Goal: Navigation & Orientation: Understand site structure

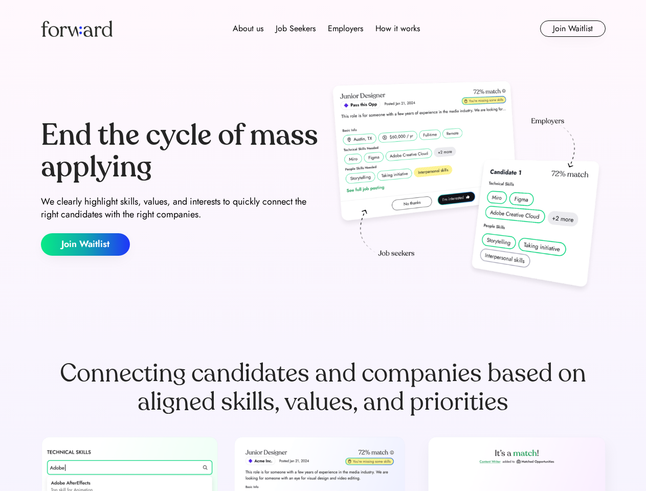
click at [323, 245] on div "End the cycle of mass applying We clearly highlight skills, values, and interes…" at bounding box center [323, 188] width 564 height 220
click at [323, 29] on div "About us Job Seekers Employers How it works" at bounding box center [326, 28] width 403 height 12
click at [77, 29] on img at bounding box center [77, 28] width 72 height 16
click at [326, 29] on div "About us Job Seekers Employers How it works" at bounding box center [326, 28] width 403 height 12
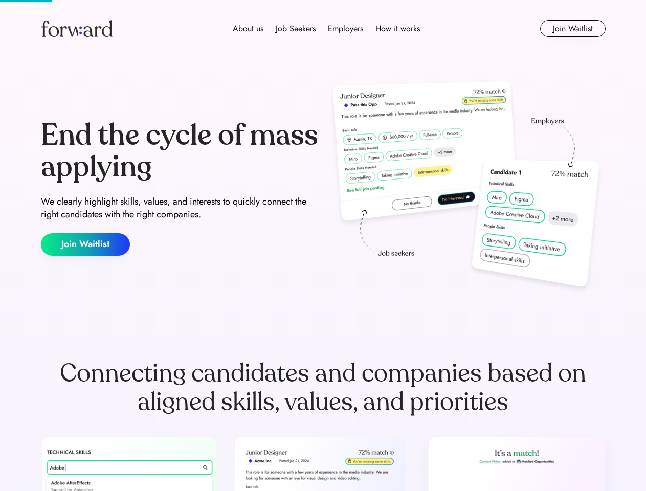
click at [248, 29] on div "About us" at bounding box center [248, 28] width 31 height 12
click at [295, 29] on div "Job Seekers" at bounding box center [295, 28] width 40 height 12
click at [345, 29] on div "Employers" at bounding box center [345, 28] width 35 height 12
click at [397, 29] on div "How it works" at bounding box center [397, 28] width 44 height 12
click at [572, 29] on button "Join Waitlist" at bounding box center [572, 28] width 65 height 16
